Goal: Task Accomplishment & Management: Manage account settings

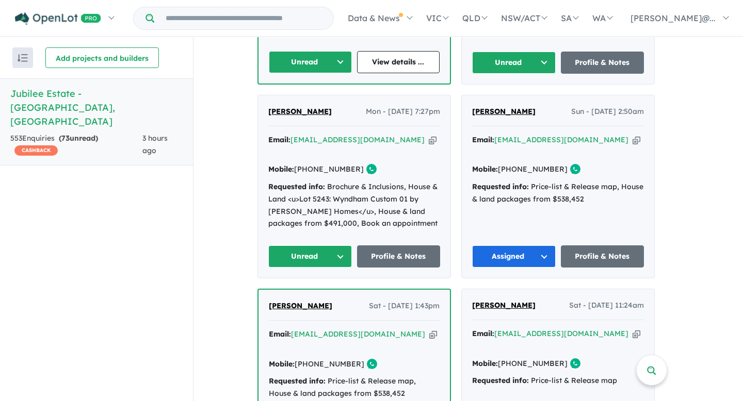
scroll to position [623, 0]
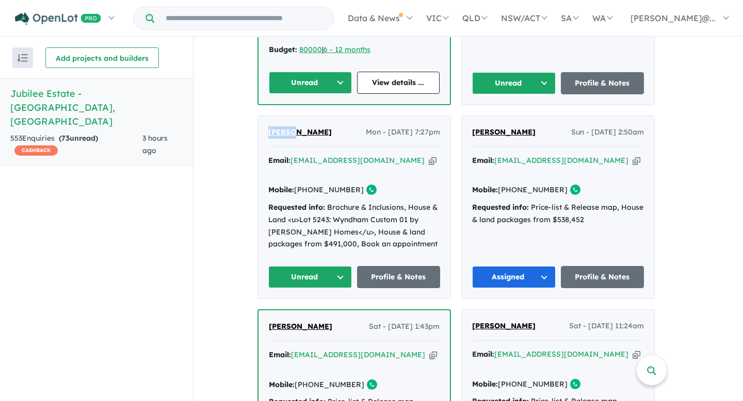
drag, startPoint x: 268, startPoint y: 113, endPoint x: 296, endPoint y: 117, distance: 28.1
click at [296, 117] on div "[PERSON_NAME] - [DATE] 7:27pm Email: [EMAIL_ADDRESS][DOMAIN_NAME] Copied! Mobil…" at bounding box center [354, 207] width 192 height 183
copy span "Shaikh"
drag, startPoint x: 338, startPoint y: 116, endPoint x: 300, endPoint y: 118, distance: 37.7
click at [300, 126] on div "[PERSON_NAME] - [DATE] 7:27pm" at bounding box center [354, 136] width 172 height 21
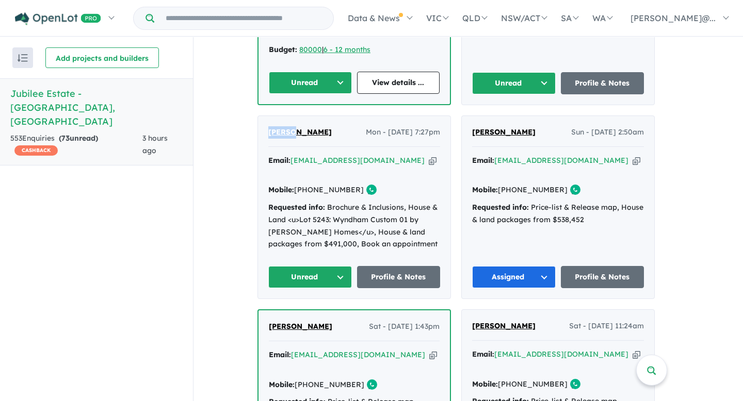
copy span "[PERSON_NAME]"
click at [429, 155] on icon "button" at bounding box center [433, 160] width 8 height 11
copy span "[PERSON_NAME]"
drag, startPoint x: 355, startPoint y: 161, endPoint x: 316, endPoint y: 163, distance: 38.7
click at [316, 185] on link "[PHONE_NUMBER]" at bounding box center [329, 189] width 70 height 9
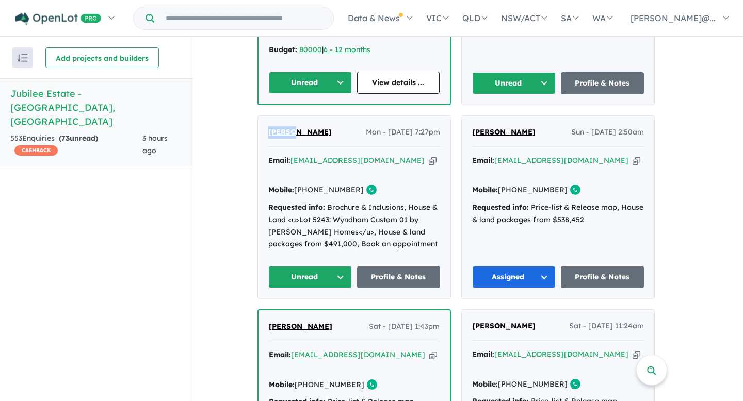
copy link "431 082 690"
click at [341, 266] on button "Unread" at bounding box center [310, 277] width 84 height 22
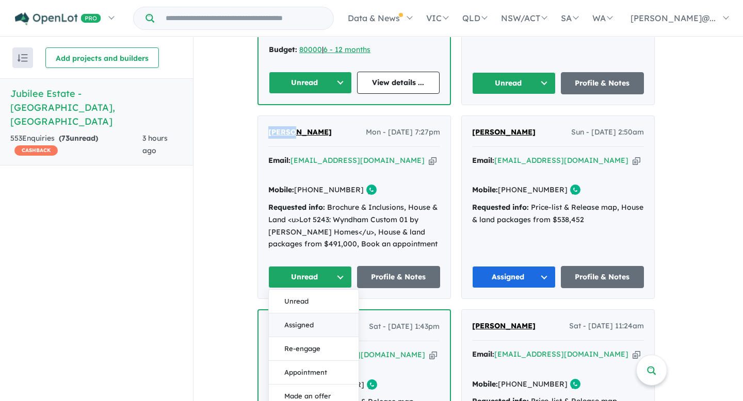
click at [304, 314] on button "Assigned" at bounding box center [314, 326] width 90 height 24
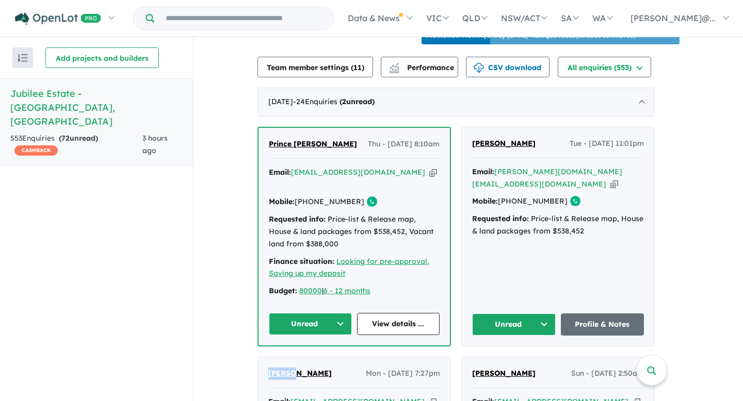
scroll to position [366, 0]
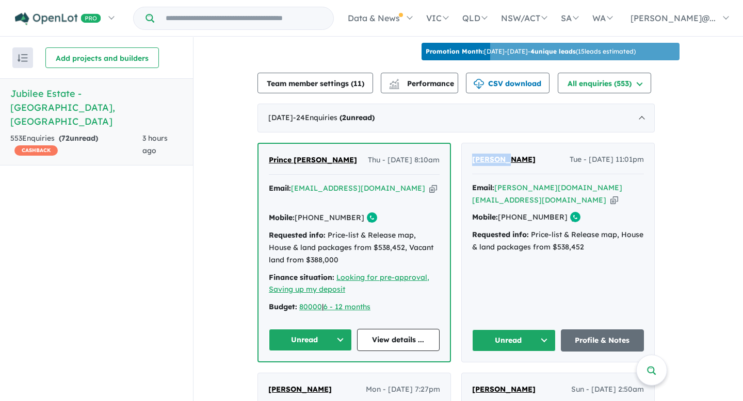
drag, startPoint x: 474, startPoint y: 155, endPoint x: 509, endPoint y: 160, distance: 35.4
click at [509, 160] on div "[PERSON_NAME] Tue - [DATE] 11:01pm Email: [PERSON_NAME][DOMAIN_NAME][EMAIL_ADDR…" at bounding box center [558, 252] width 192 height 219
copy span "[GEOGRAPHIC_DATA]"
drag, startPoint x: 537, startPoint y: 153, endPoint x: 512, endPoint y: 153, distance: 24.8
click at [512, 154] on div "[PERSON_NAME] Tue - [DATE] 11:01pm" at bounding box center [558, 164] width 172 height 21
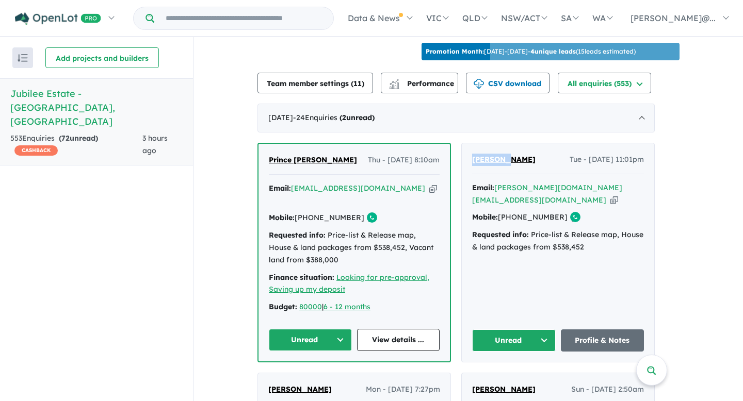
copy span "Kiutau"
click at [610, 195] on icon "button" at bounding box center [614, 200] width 8 height 11
copy span "Kiutau"
drag, startPoint x: 520, startPoint y: 203, endPoint x: 559, endPoint y: 204, distance: 38.7
click at [559, 213] on link "[PHONE_NUMBER]" at bounding box center [533, 217] width 70 height 9
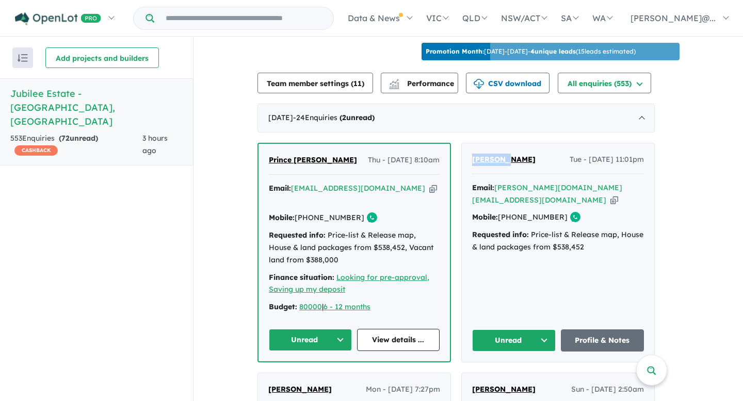
copy link "426 695 584"
click at [546, 330] on button "Unread" at bounding box center [514, 341] width 84 height 22
click at [523, 377] on button "Assigned" at bounding box center [518, 389] width 90 height 24
drag, startPoint x: 271, startPoint y: 157, endPoint x: 296, endPoint y: 159, distance: 25.4
click at [296, 159] on div "Prince [PERSON_NAME] Thu - [DATE] 8:10am Email: [EMAIL_ADDRESS][DOMAIN_NAME] Co…" at bounding box center [353, 253] width 191 height 218
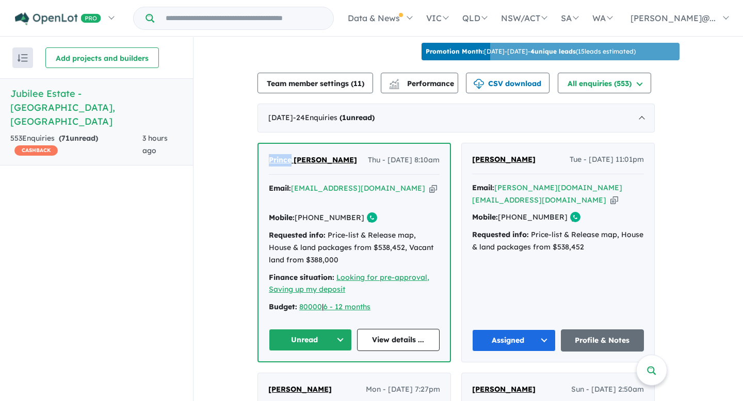
copy span "Prince"
drag, startPoint x: 329, startPoint y: 155, endPoint x: 300, endPoint y: 156, distance: 28.9
click at [300, 156] on div "Prince [PERSON_NAME] Thu - [DATE] 8:10am" at bounding box center [354, 164] width 171 height 21
copy span "Kwakwa"
click at [429, 185] on icon "button" at bounding box center [433, 188] width 8 height 11
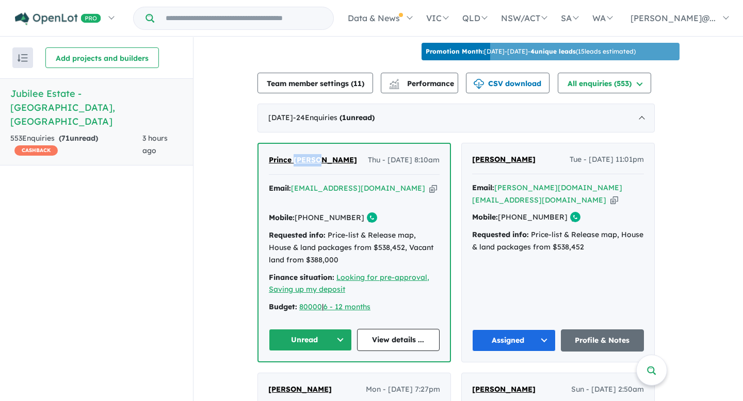
drag, startPoint x: 355, startPoint y: 205, endPoint x: 317, endPoint y: 205, distance: 38.2
click at [317, 213] on link "[PHONE_NUMBER]" at bounding box center [330, 217] width 70 height 9
click at [343, 329] on button "Unread" at bounding box center [310, 340] width 83 height 22
click at [333, 377] on button "Assigned" at bounding box center [314, 389] width 90 height 24
